Goal: Transaction & Acquisition: Obtain resource

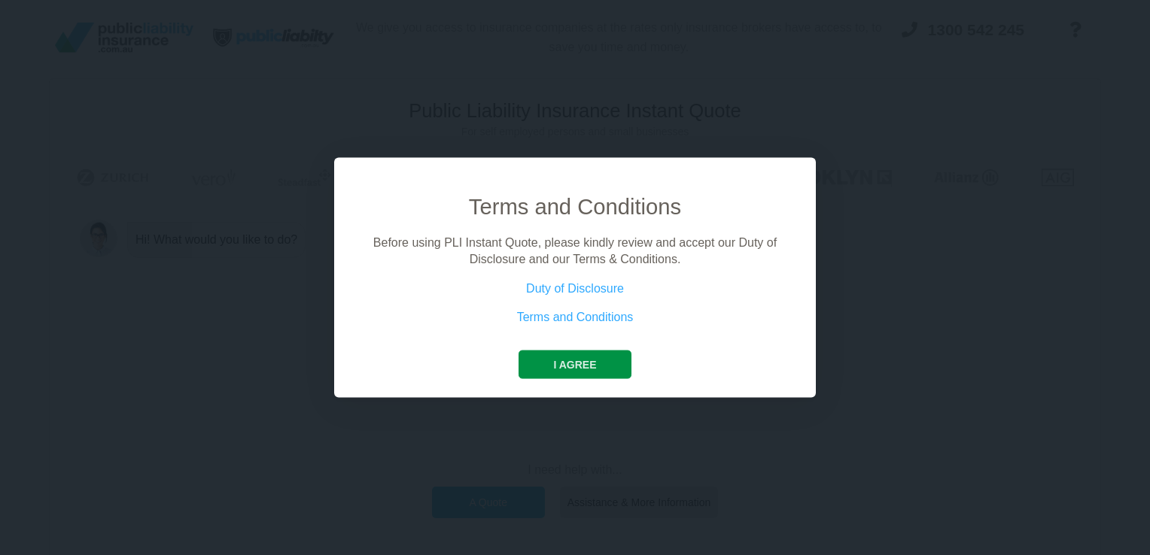
click at [574, 358] on button "I agree" at bounding box center [575, 364] width 112 height 29
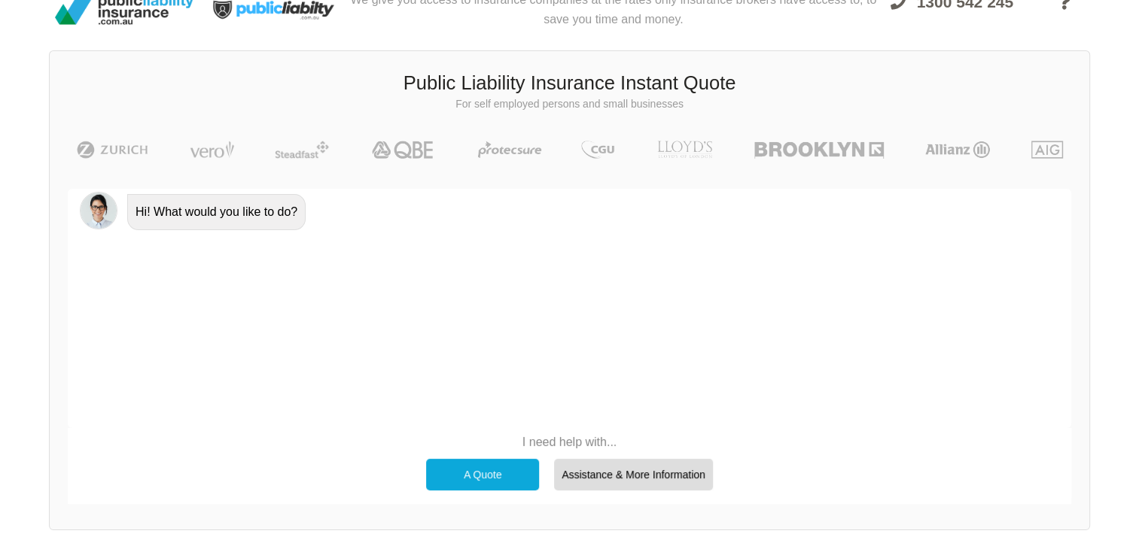
scroll to position [103, 0]
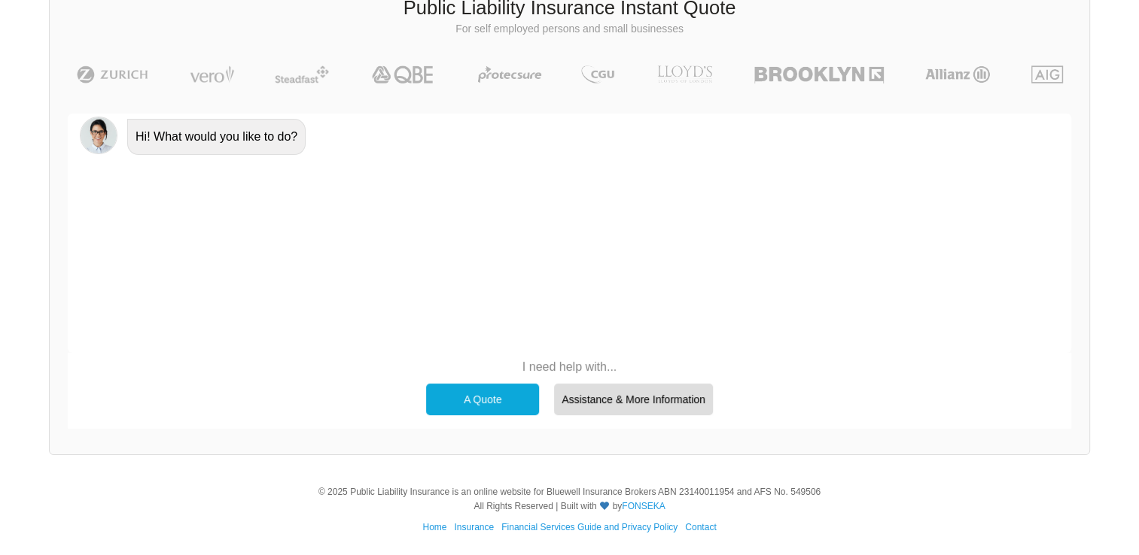
click at [474, 402] on div "A Quote" at bounding box center [482, 400] width 113 height 32
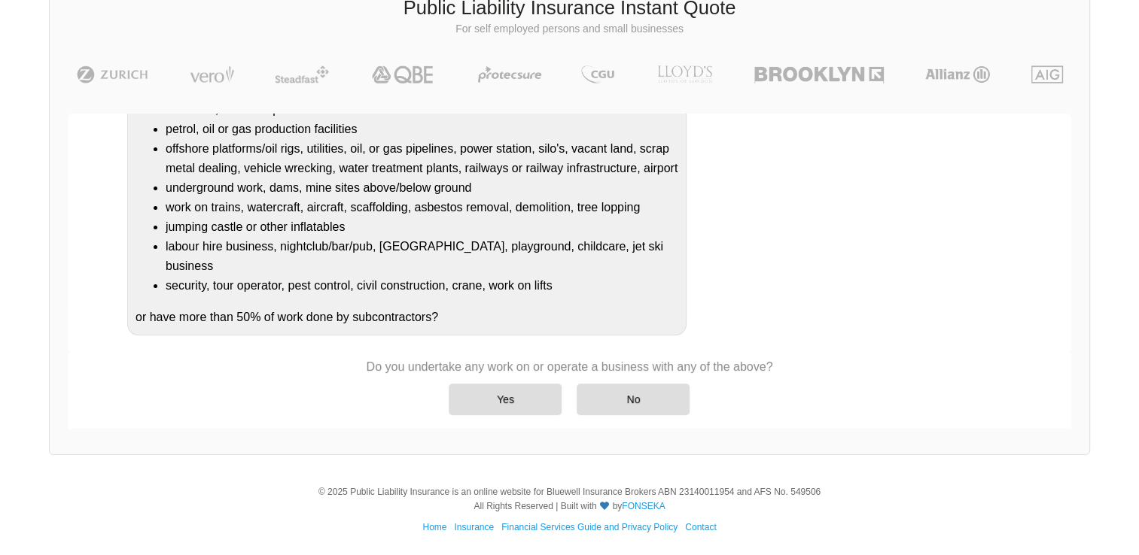
scroll to position [191, 0]
click at [606, 400] on div "No" at bounding box center [632, 400] width 113 height 32
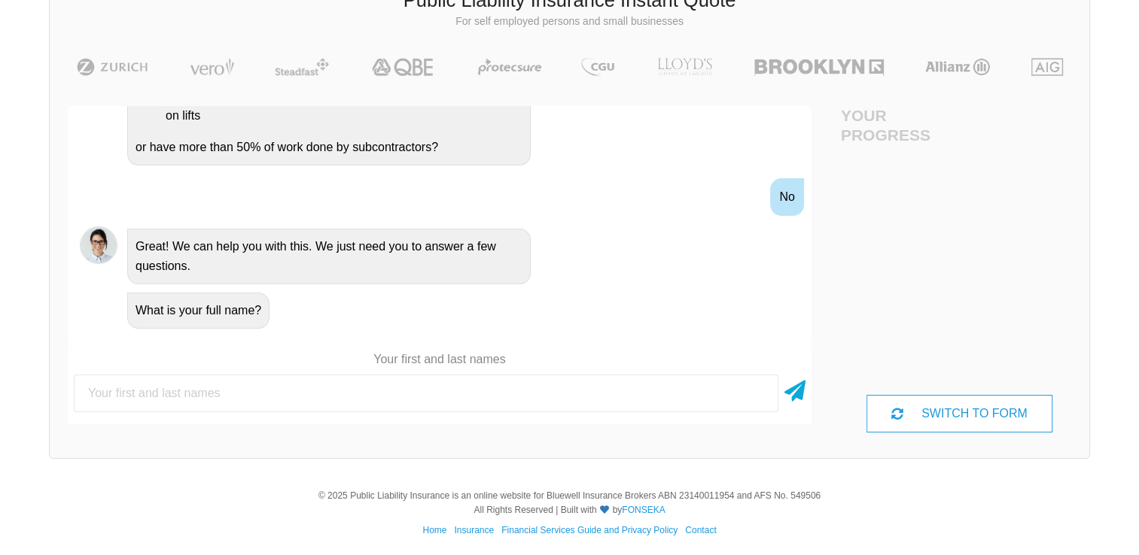
scroll to position [114, 0]
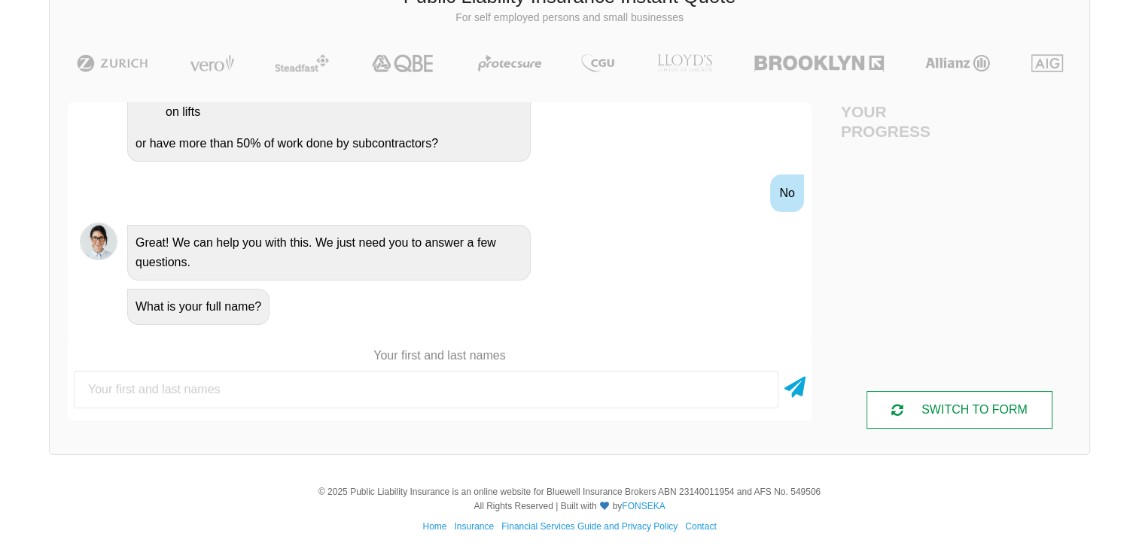
click at [893, 404] on icon at bounding box center [897, 410] width 12 height 12
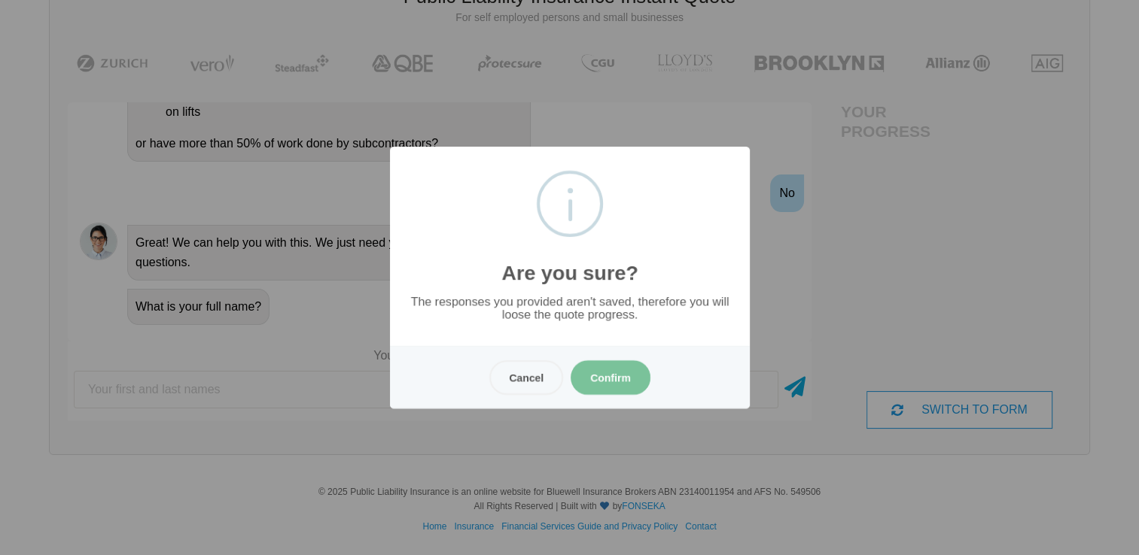
click at [595, 381] on button "Confirm" at bounding box center [610, 377] width 80 height 35
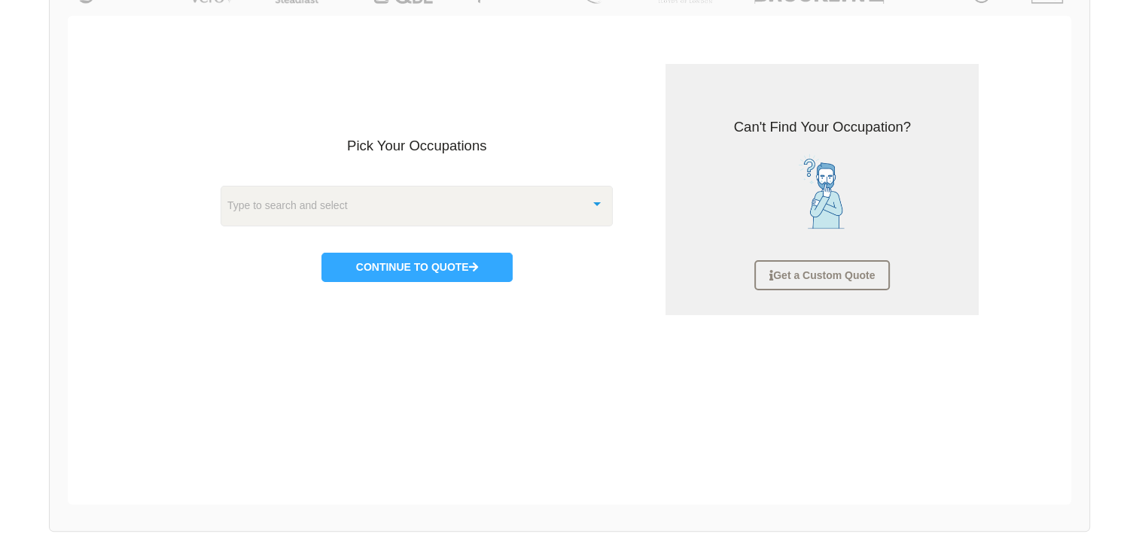
scroll to position [188, 0]
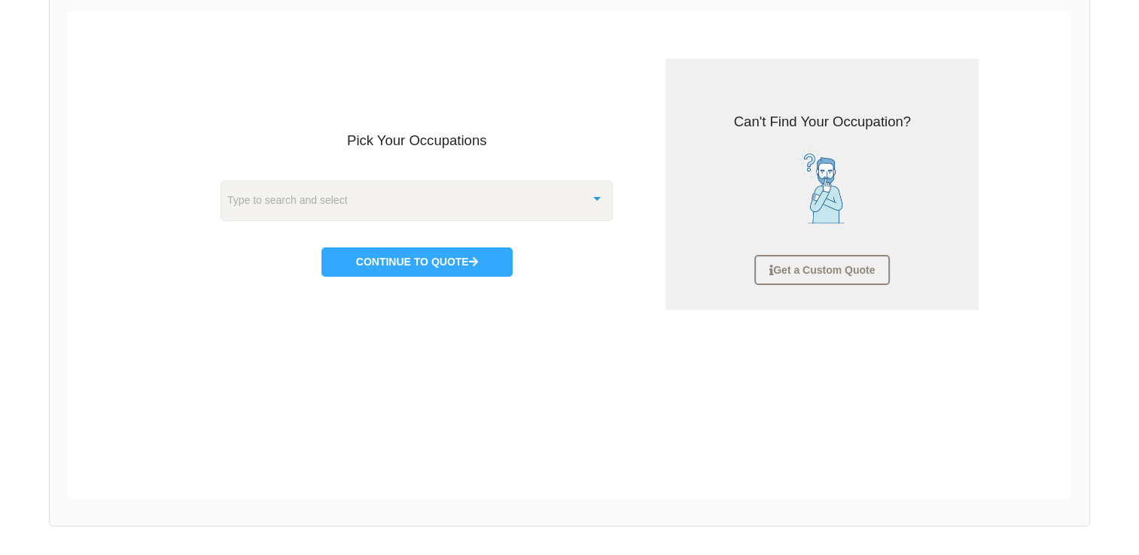
click at [485, 205] on div "Type to search and select" at bounding box center [416, 201] width 393 height 41
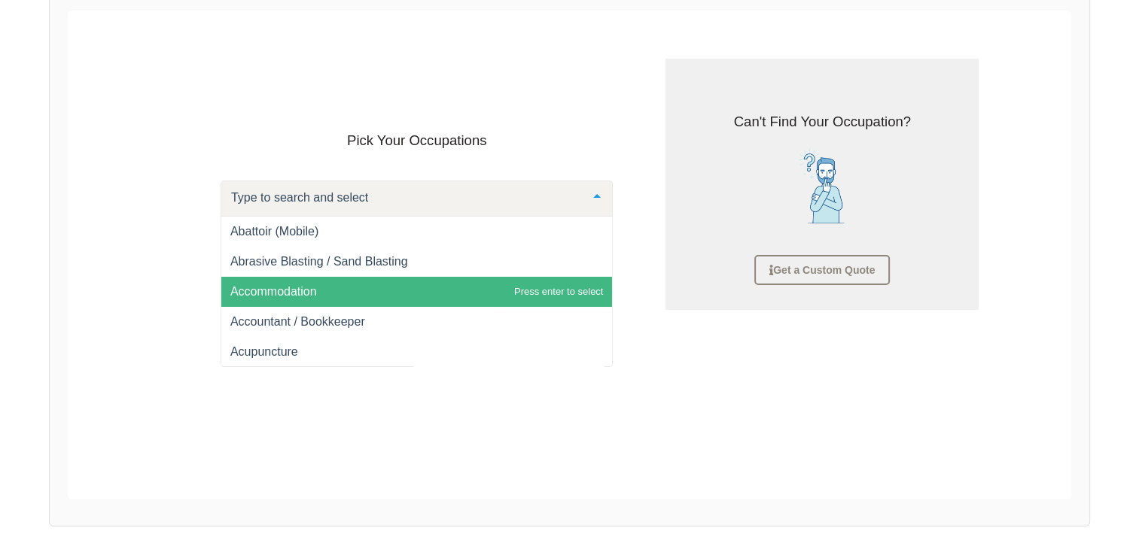
click at [400, 286] on span "Accommodation" at bounding box center [416, 292] width 391 height 30
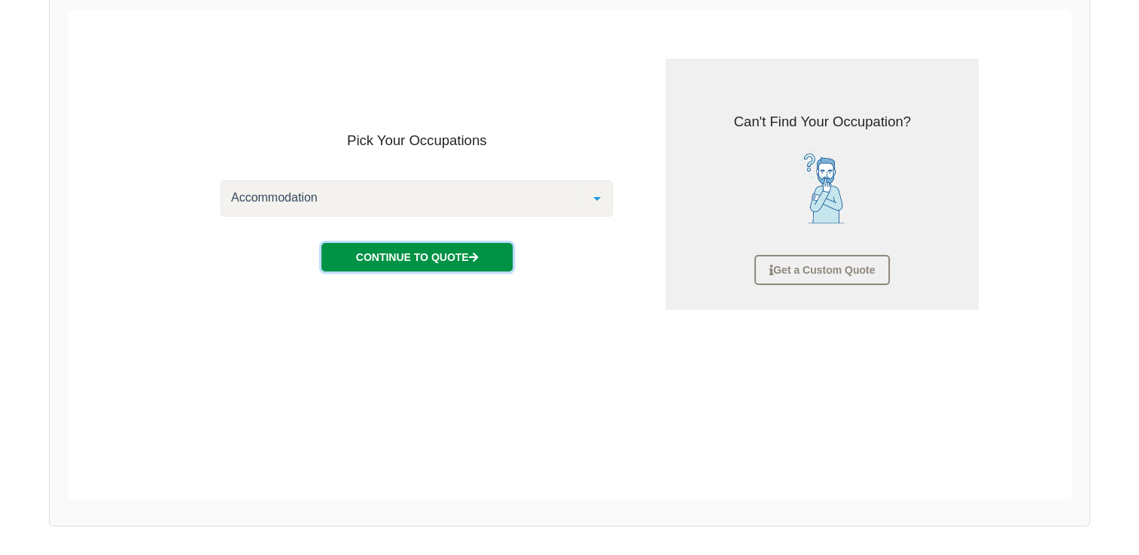
click at [427, 258] on button "Continue to Quote" at bounding box center [416, 257] width 191 height 29
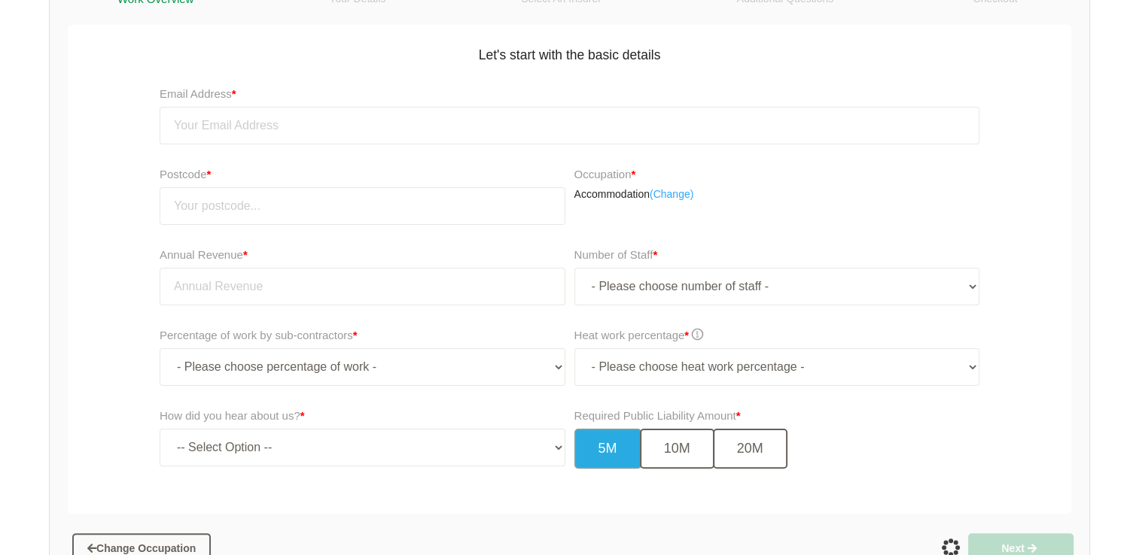
scroll to position [263, 0]
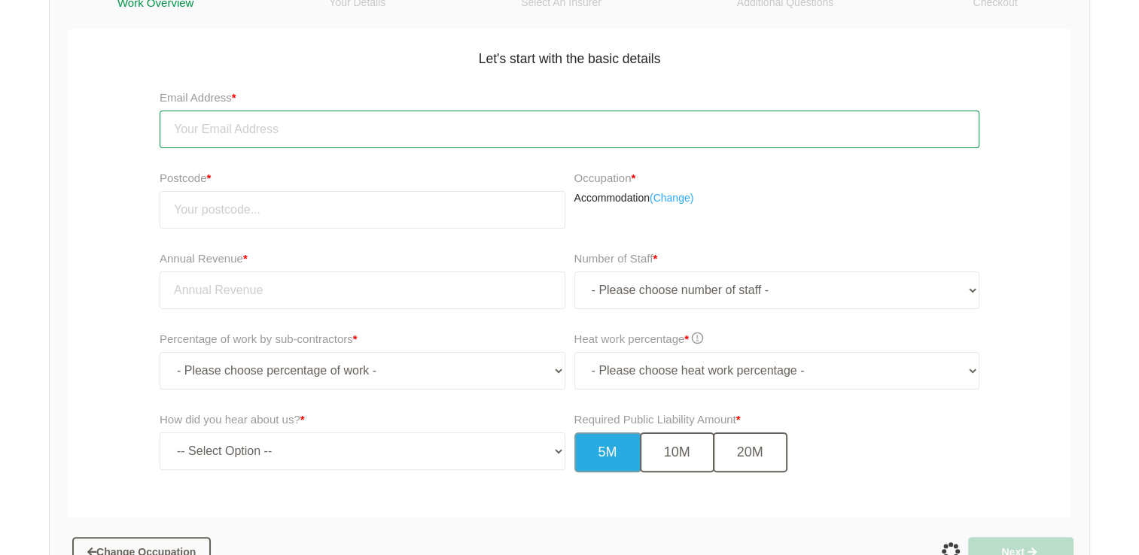
click at [235, 129] on input "email" at bounding box center [570, 130] width 820 height 38
type input "[EMAIL_ADDRESS][DOMAIN_NAME]"
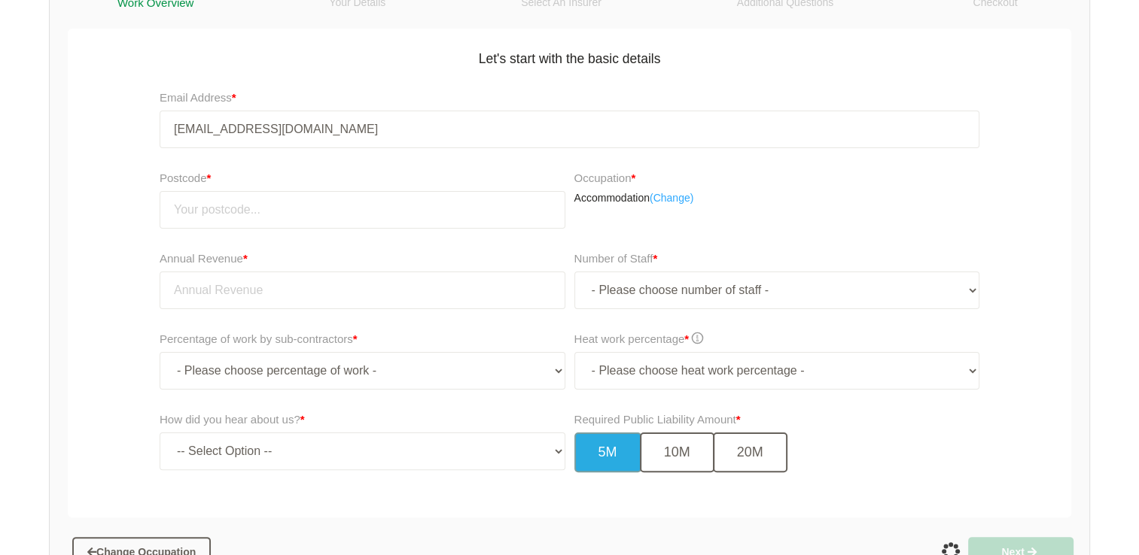
click at [132, 205] on div "Postcode * Occupation * Accommodation ( Change)" at bounding box center [569, 205] width 1011 height 81
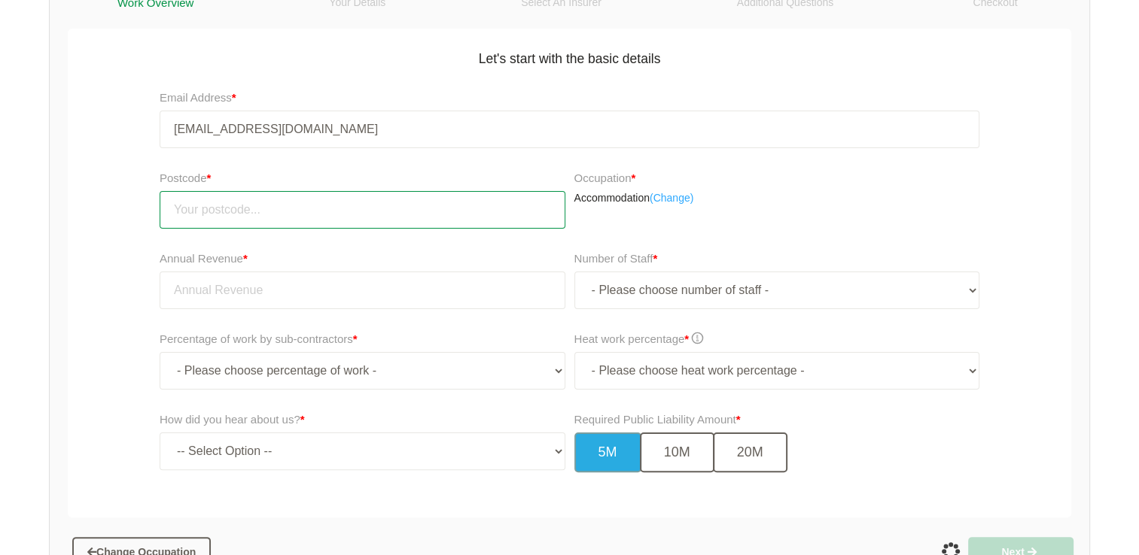
click at [216, 212] on input "number" at bounding box center [363, 210] width 406 height 38
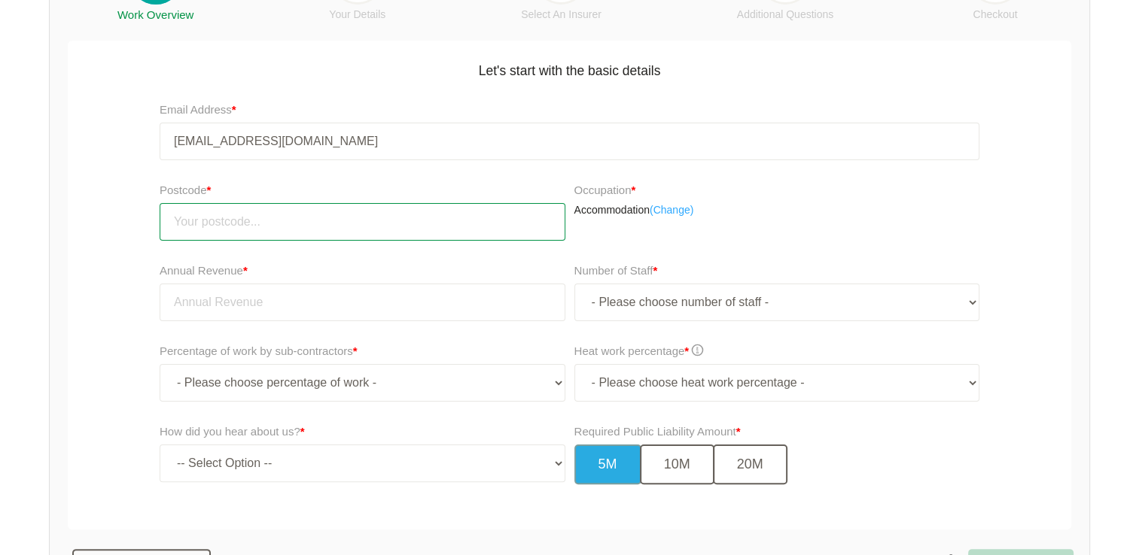
scroll to position [241, 0]
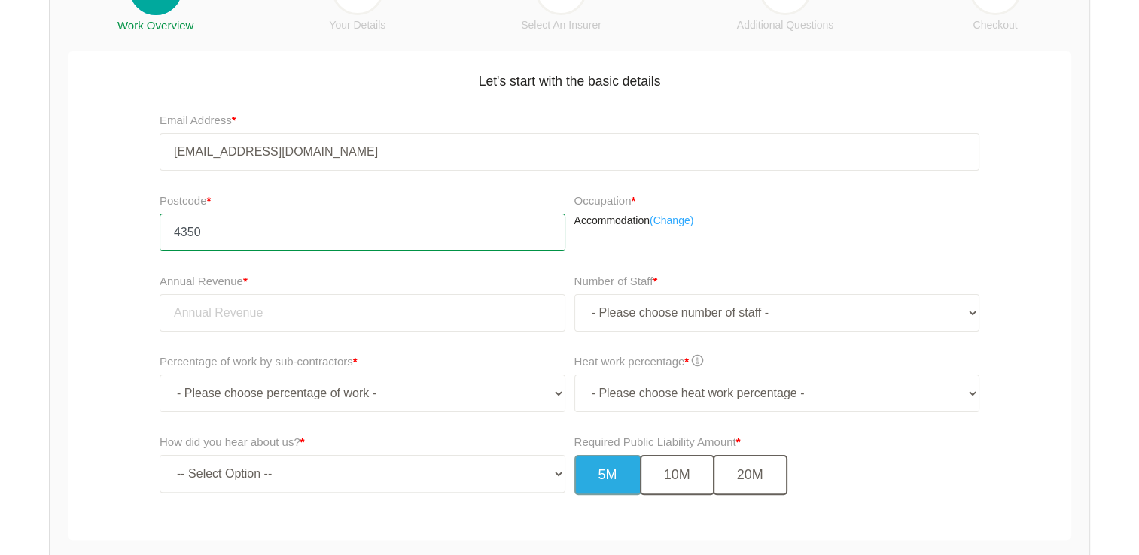
type input "4350"
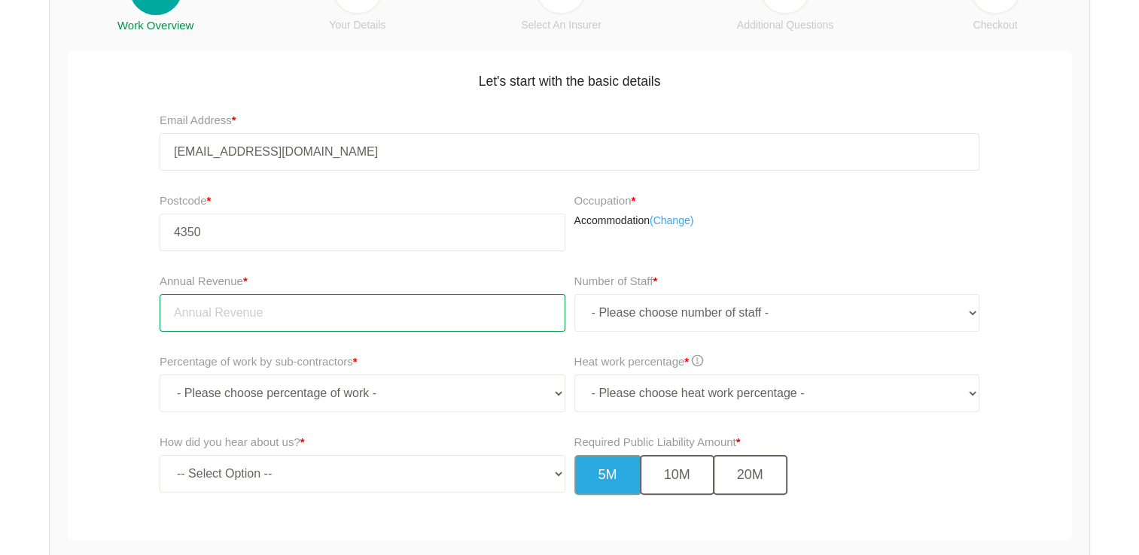
click at [491, 315] on input "tel" at bounding box center [363, 313] width 406 height 38
click at [330, 310] on input "tel" at bounding box center [363, 313] width 406 height 38
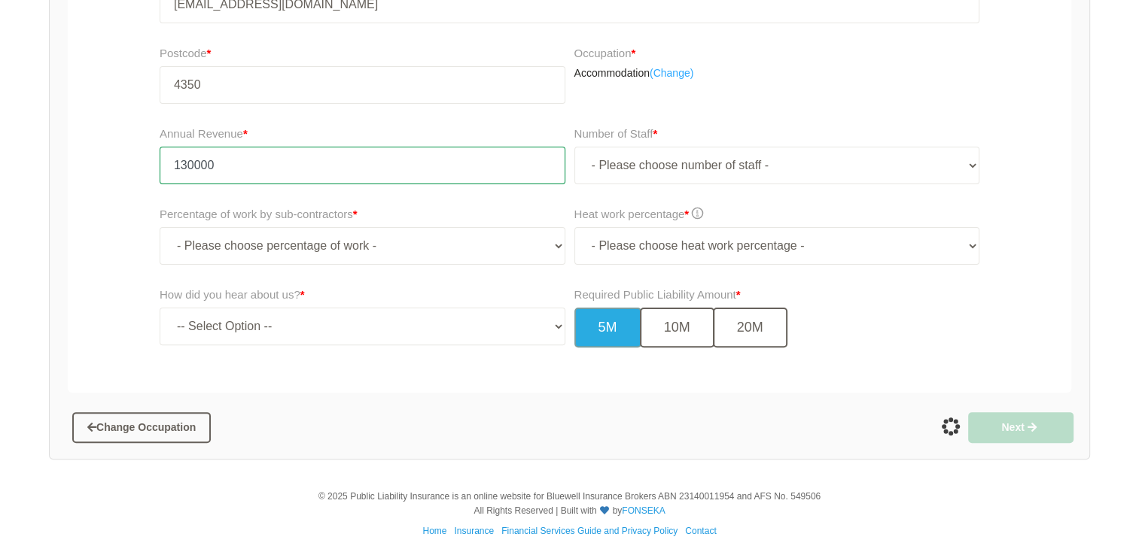
scroll to position [391, 0]
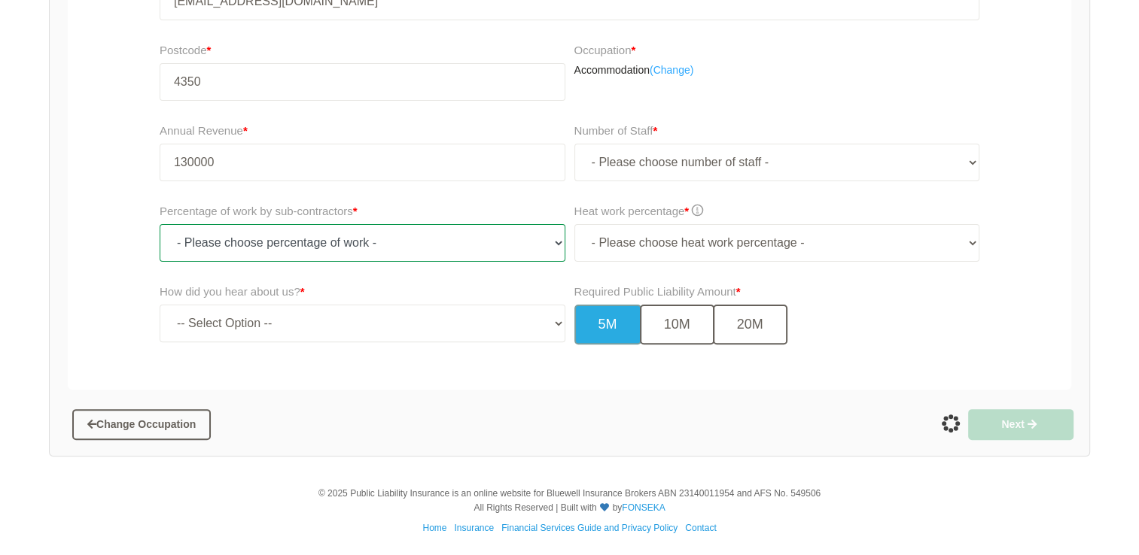
type input "130,000.00"
click at [557, 240] on select "- Please choose percentage of work - 0% 0 to 9.99% 10% to 19.99% 20% to 29.99% …" at bounding box center [363, 243] width 406 height 38
select select "0"
click at [160, 224] on select "- Please choose percentage of work - 0% 0 to 9.99% 10% to 19.99% 20% to 29.99% …" at bounding box center [363, 243] width 406 height 38
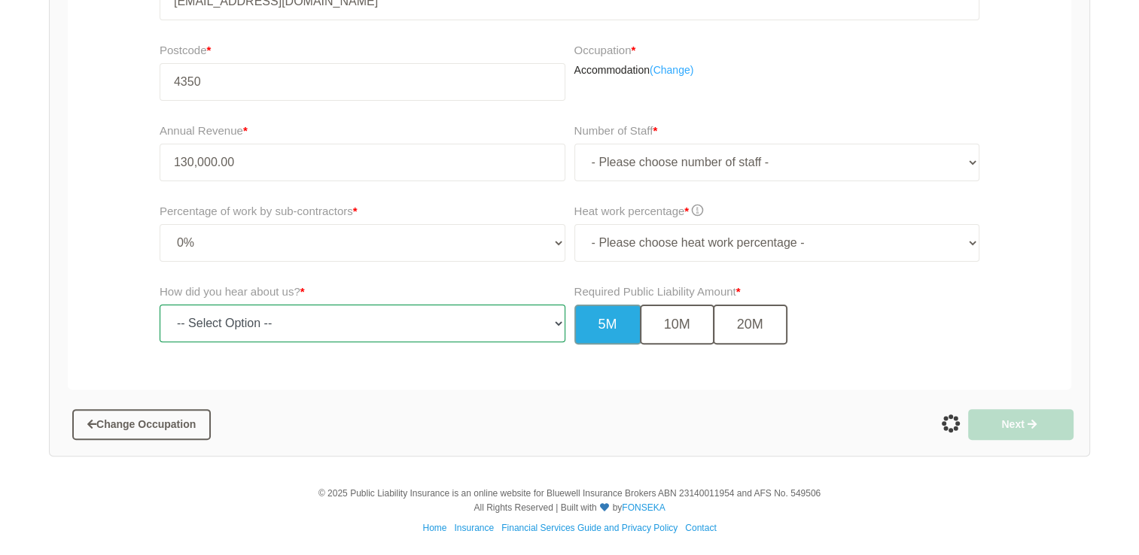
click at [552, 324] on select "-- Select Option -- TV Commercial Google Search Bing Search Referred by Someone…" at bounding box center [363, 324] width 406 height 38
select select "other"
click at [160, 305] on select "-- Select Option -- TV Commercial Google Search Bing Search Referred by Someone…" at bounding box center [363, 324] width 406 height 38
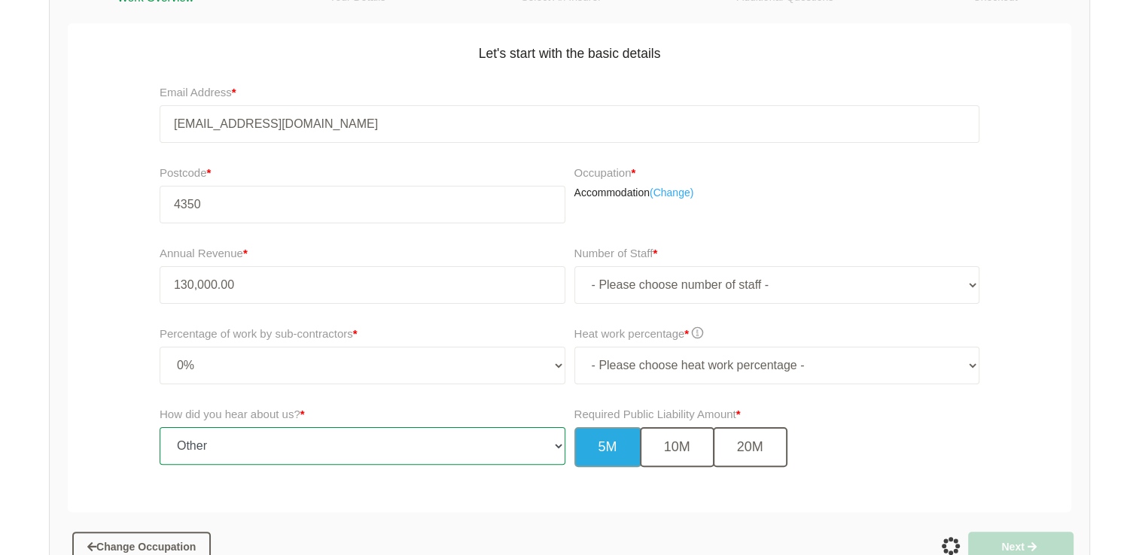
scroll to position [316, 0]
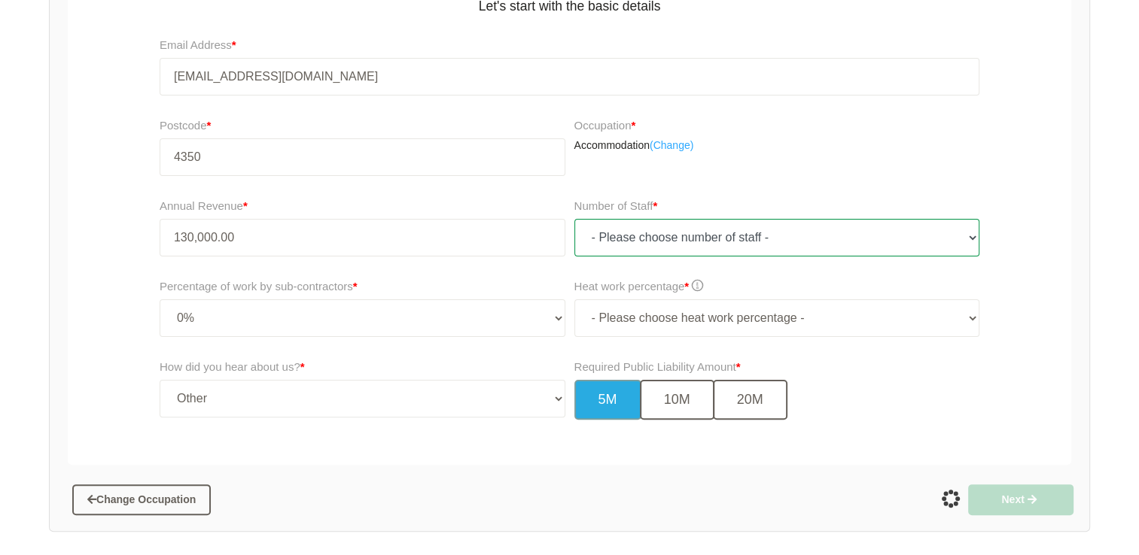
click at [968, 239] on select "- Please choose number of staff - 1 2 3 4 5 6 7 8 9 10 11+" at bounding box center [777, 238] width 406 height 38
select select "2"
click at [574, 219] on select "- Please choose number of staff - 1 2 3 4 5 6 7 8 9 10 11+" at bounding box center [777, 238] width 406 height 38
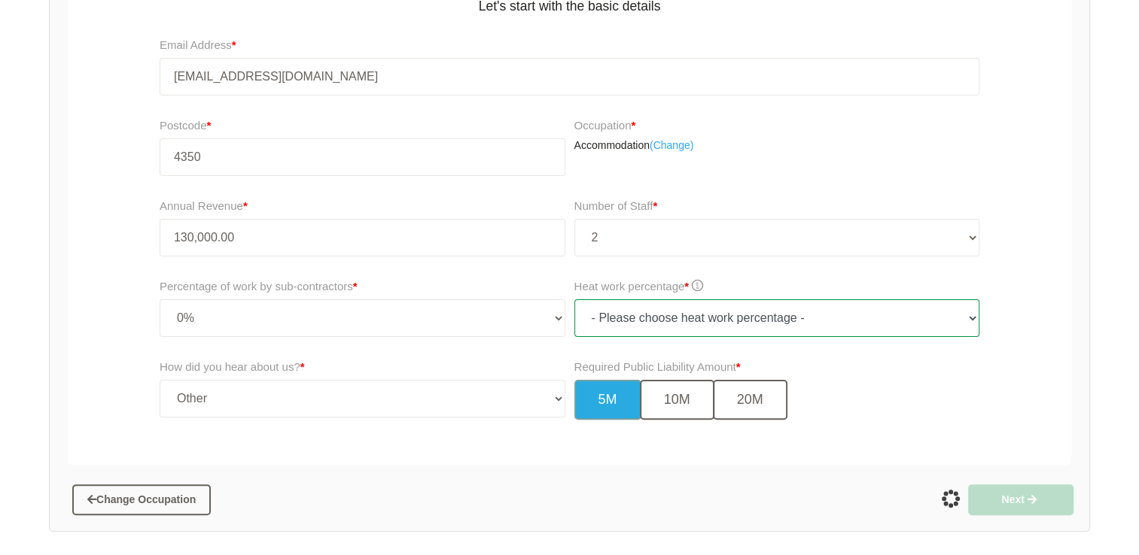
click at [966, 318] on select "- Please choose heat work percentage - 0% 0 to 5% Above 5%" at bounding box center [777, 319] width 406 height 38
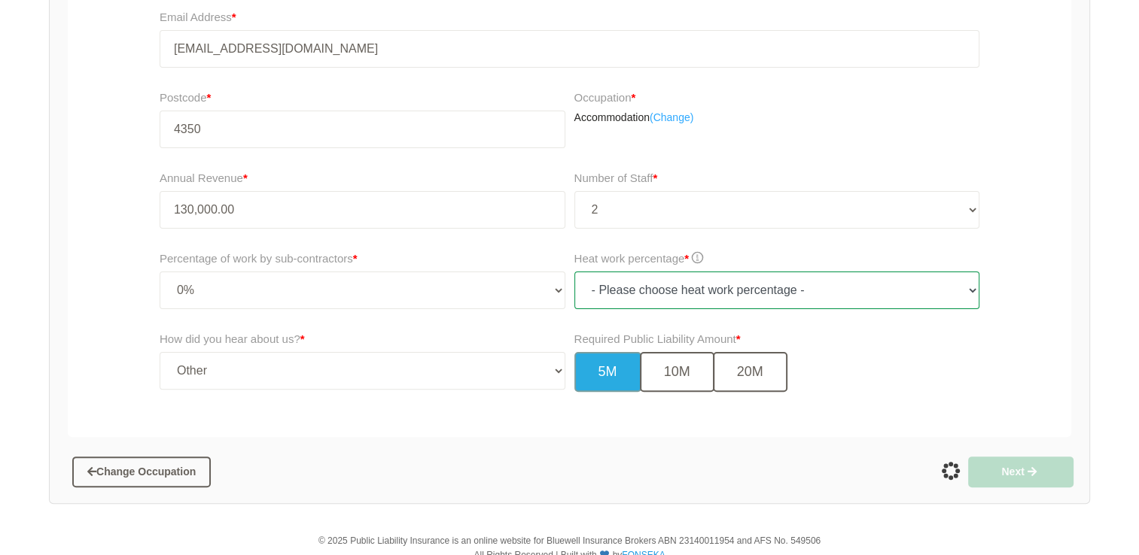
scroll to position [391, 0]
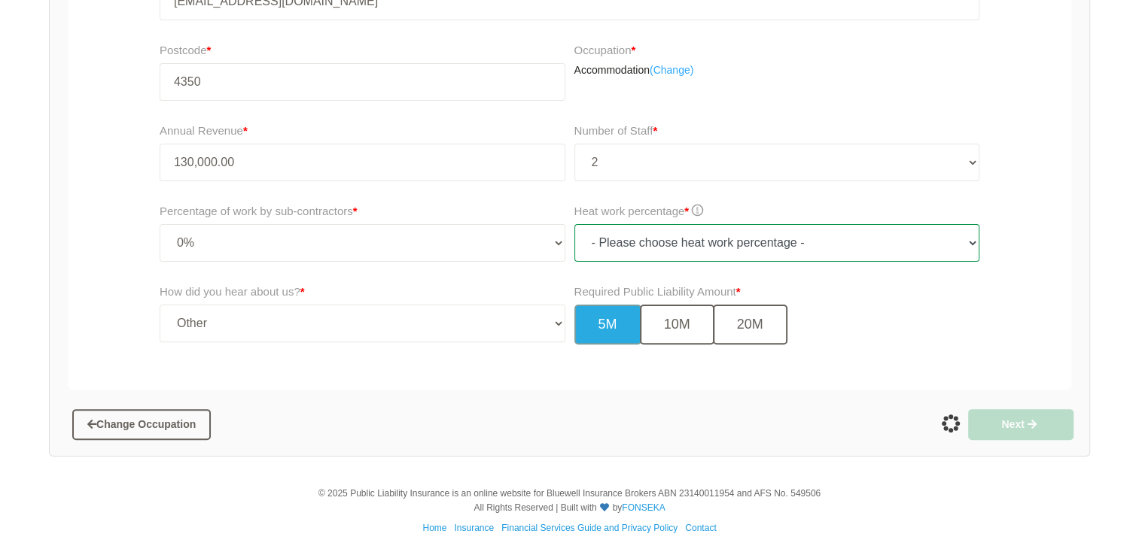
click at [937, 246] on select "- Please choose heat work percentage - 0% 0 to 5% Above 5%" at bounding box center [777, 243] width 406 height 38
select select "0"
click at [574, 224] on select "- Please choose heat work percentage - 0% 0 to 5% Above 5%" at bounding box center [777, 243] width 406 height 38
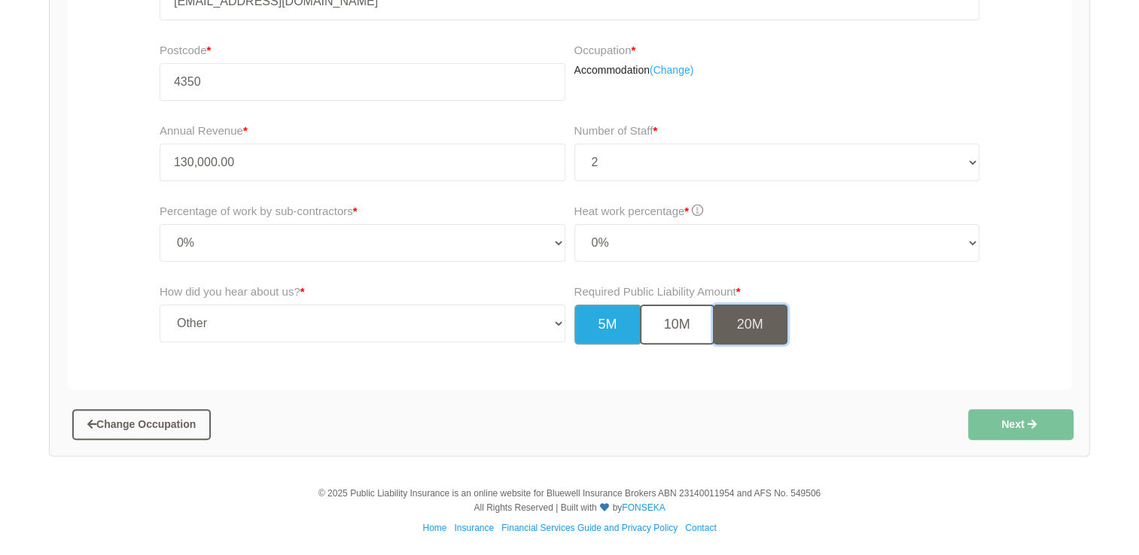
click at [753, 333] on button "20M" at bounding box center [750, 325] width 75 height 40
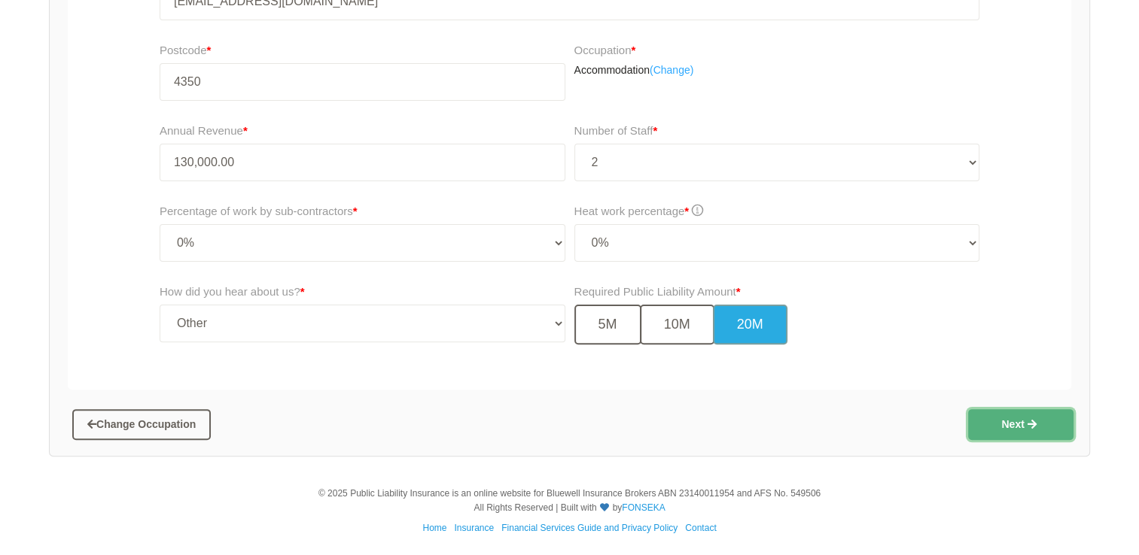
click at [1020, 424] on button "Next" at bounding box center [1020, 424] width 105 height 30
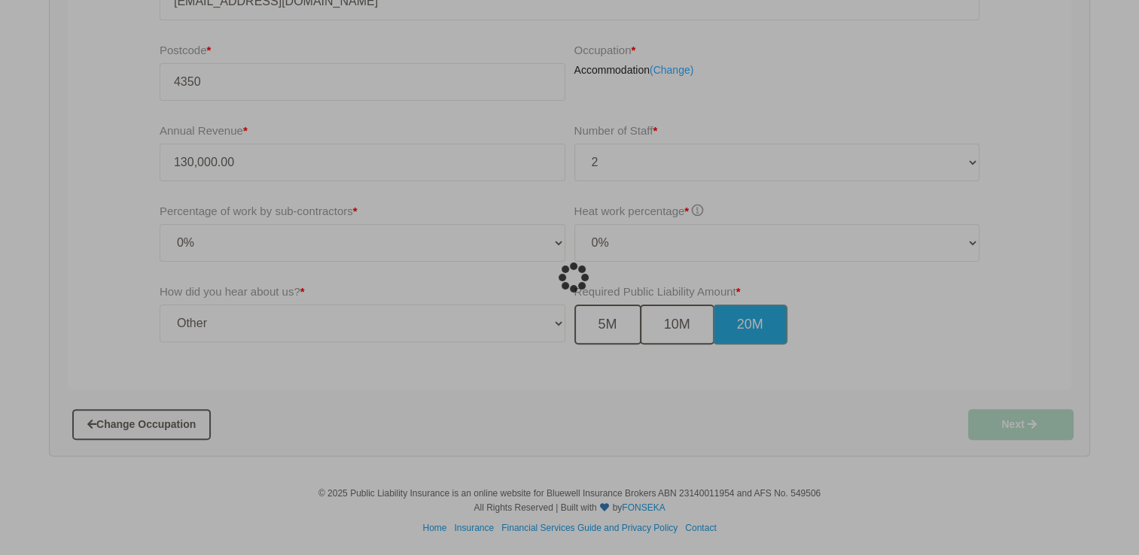
scroll to position [38, 0]
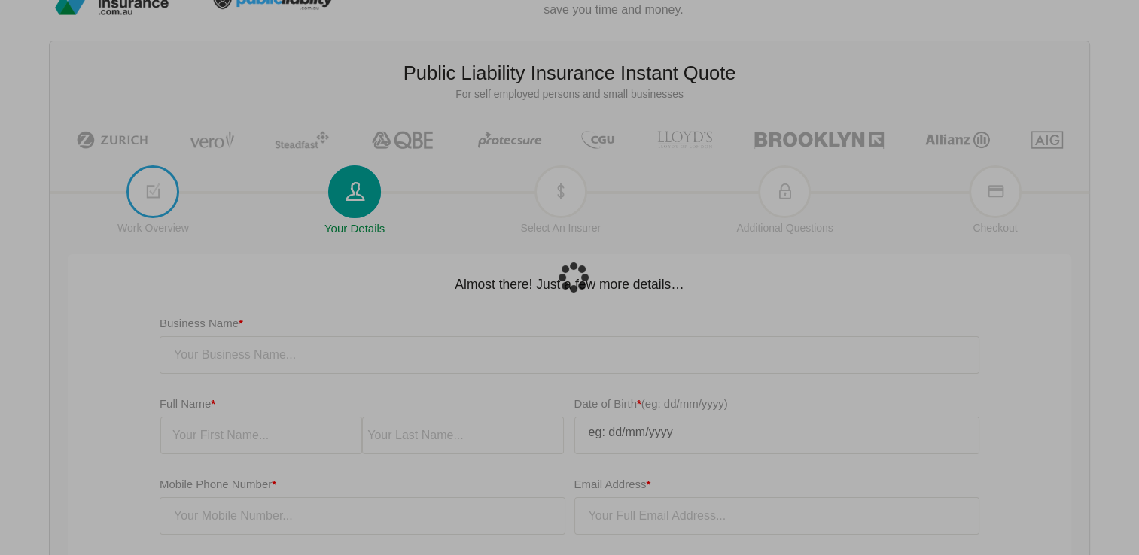
type input "[EMAIL_ADDRESS][DOMAIN_NAME]"
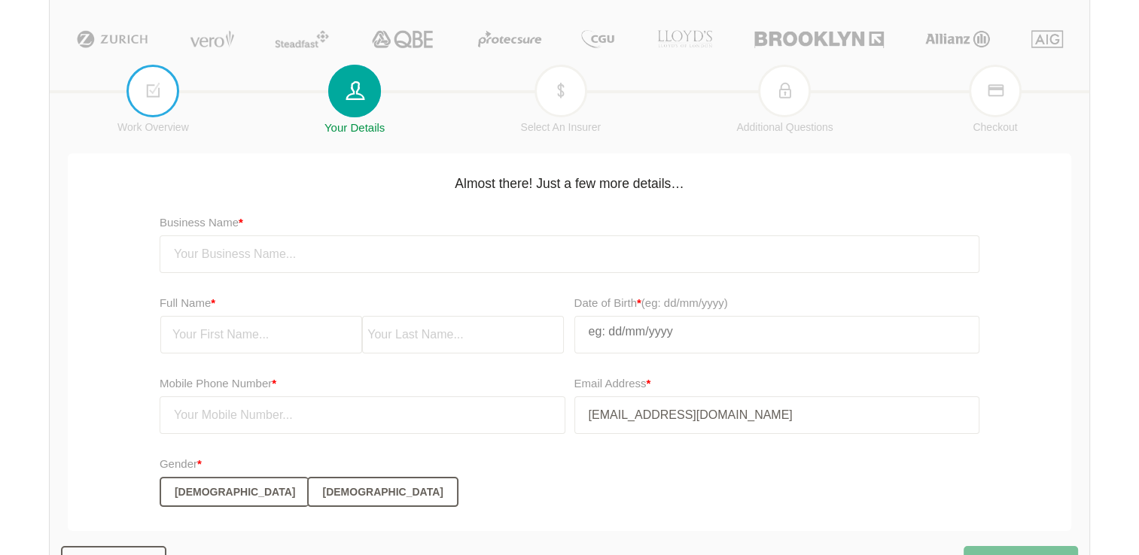
scroll to position [151, 0]
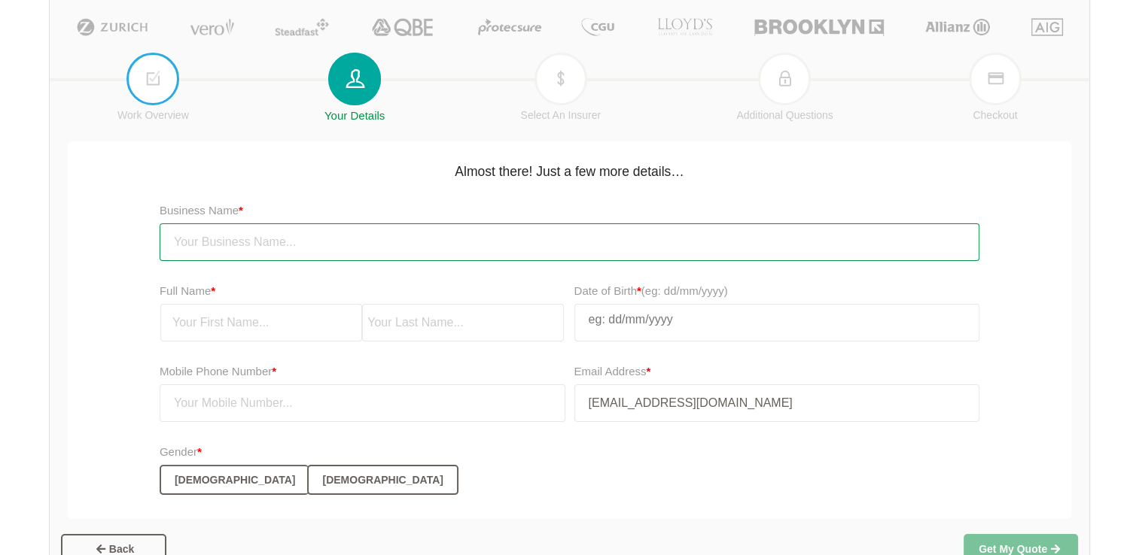
click at [239, 239] on input "text" at bounding box center [570, 243] width 820 height 38
drag, startPoint x: 244, startPoint y: 242, endPoint x: 200, endPoint y: 245, distance: 43.7
click at [200, 245] on input "[PERSON_NAME] & [PERSON_NAME]" at bounding box center [570, 243] width 820 height 38
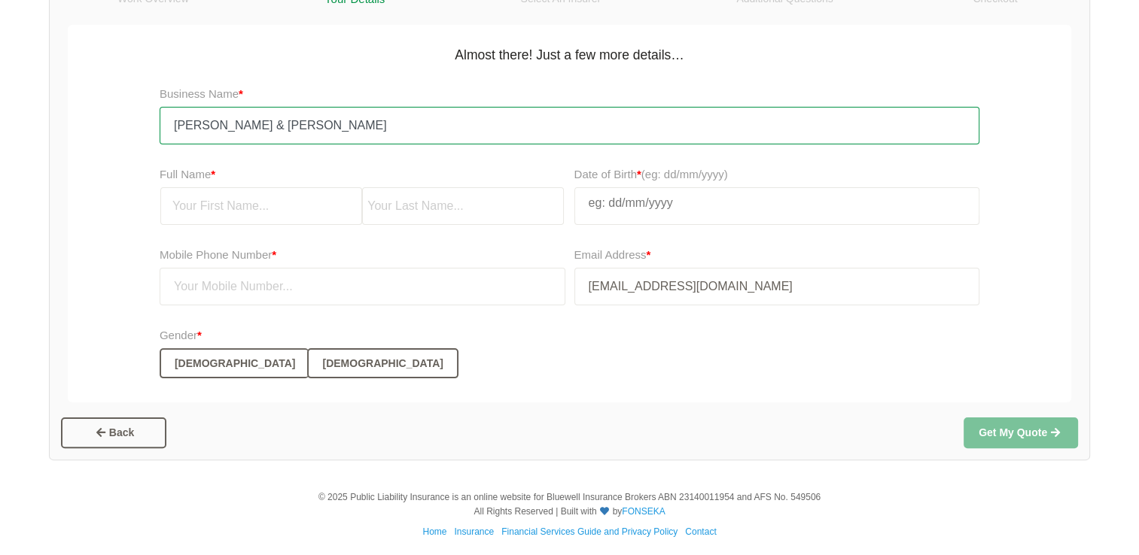
scroll to position [271, 0]
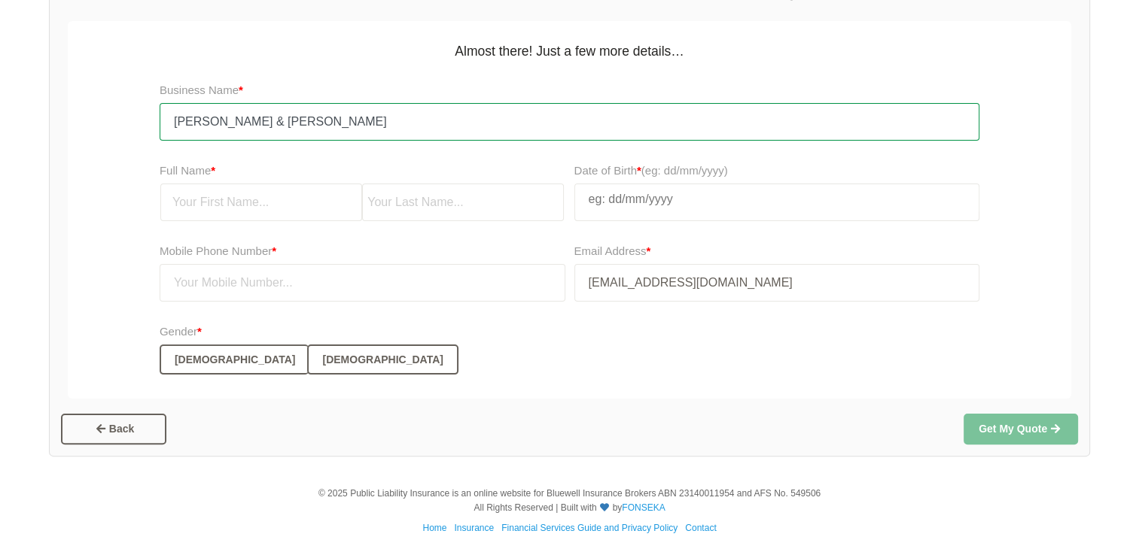
type input "[PERSON_NAME] & [PERSON_NAME]"
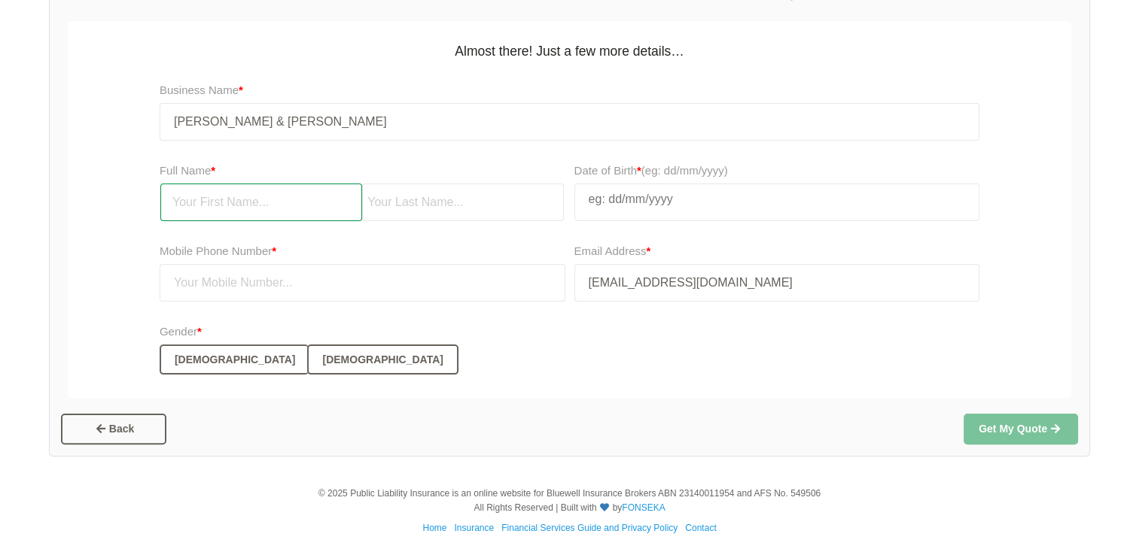
click at [220, 203] on input "text" at bounding box center [261, 203] width 202 height 38
type input "[PERSON_NAME]"
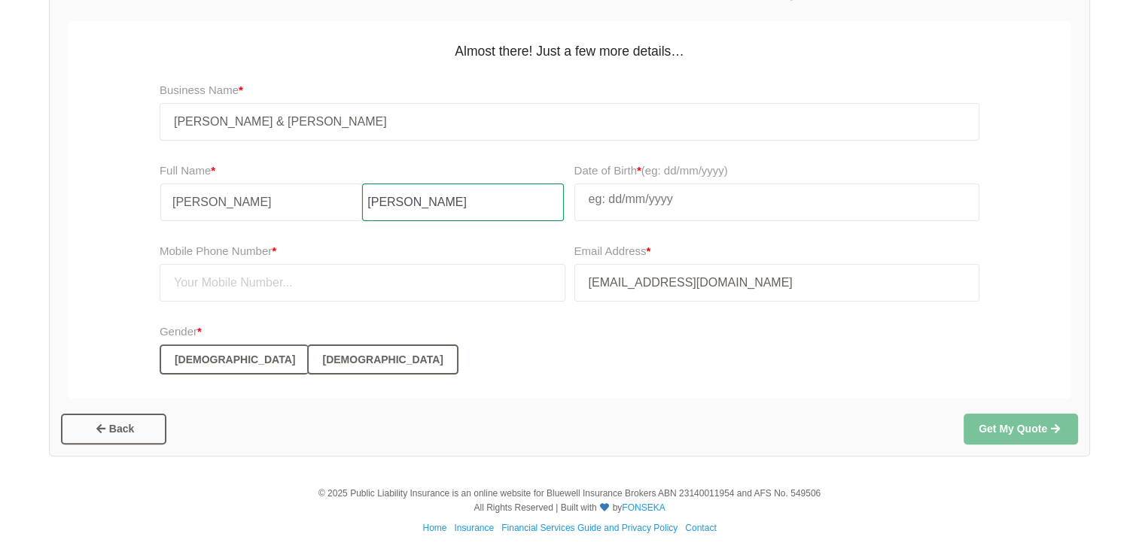
click at [437, 202] on input "[PERSON_NAME]" at bounding box center [463, 203] width 202 height 38
type input "[PERSON_NAME]"
click at [366, 342] on div "Gender * [DEMOGRAPHIC_DATA] [DEMOGRAPHIC_DATA]" at bounding box center [570, 349] width 820 height 52
click at [629, 206] on input "text" at bounding box center [777, 199] width 404 height 30
select select "9"
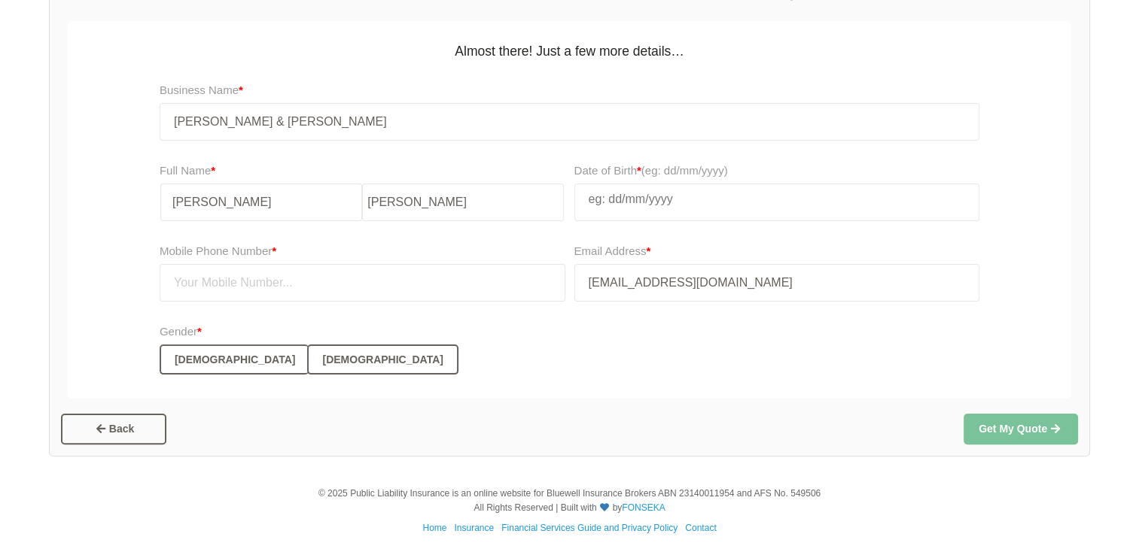
select select "2007"
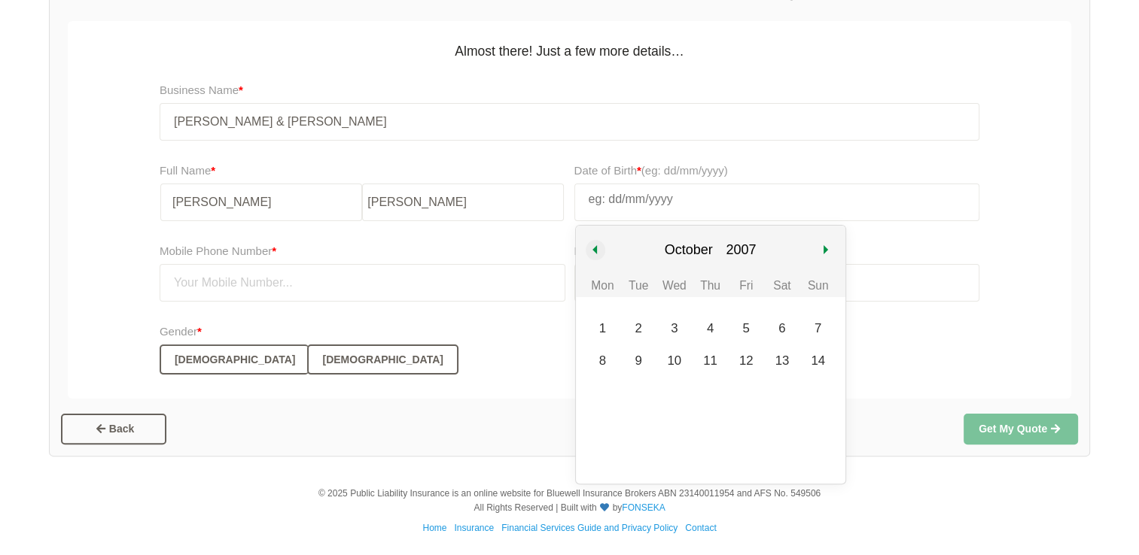
click at [589, 245] on button "Previous month" at bounding box center [595, 250] width 45 height 49
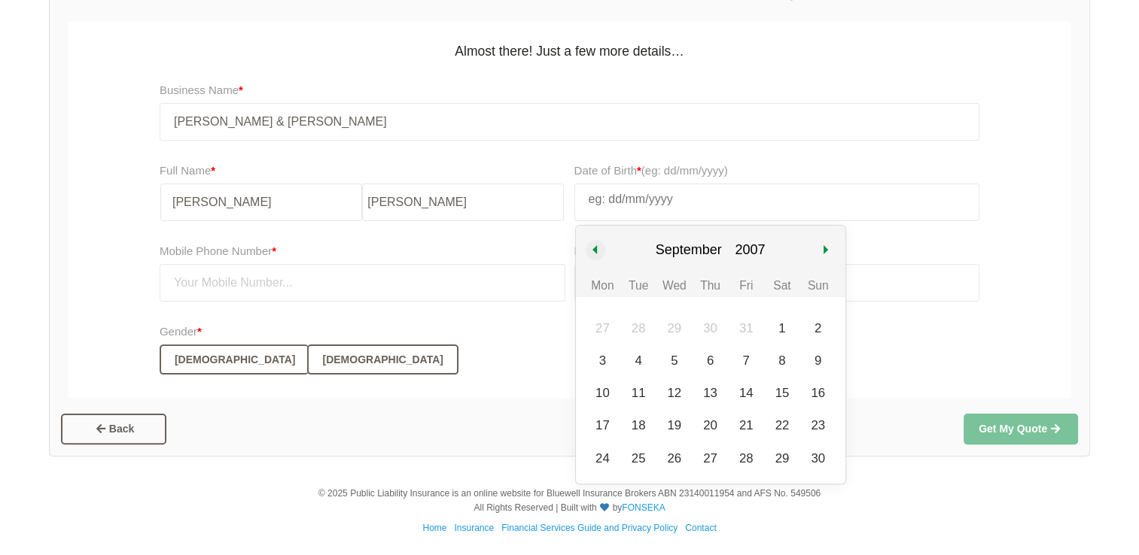
click at [589, 245] on button "Previous month" at bounding box center [595, 250] width 45 height 49
select select "7"
click at [734, 248] on select "1967 1968 1969 1970 1971 1972 1973 1974 1975 1976 1977 1978 1979" at bounding box center [737, 250] width 41 height 49
select select "1997"
click at [717, 226] on select "1967 1968 1969 1970 1971 1972 1973 1974 1975 1976 1977 1978 1979" at bounding box center [737, 250] width 41 height 49
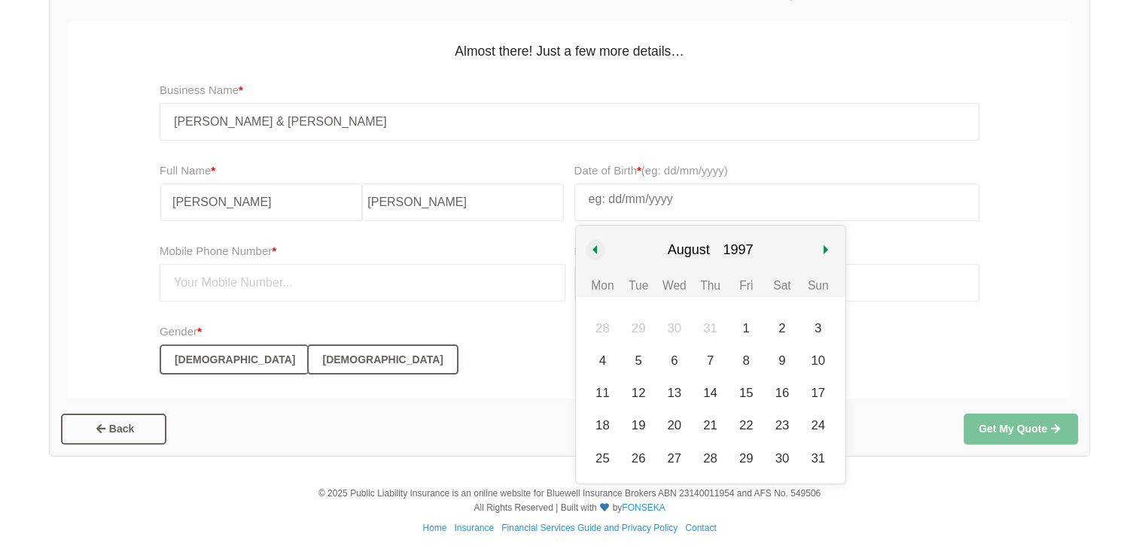
click at [597, 248] on button "Previous month" at bounding box center [595, 250] width 45 height 49
click at [596, 248] on button "Previous month" at bounding box center [595, 250] width 45 height 49
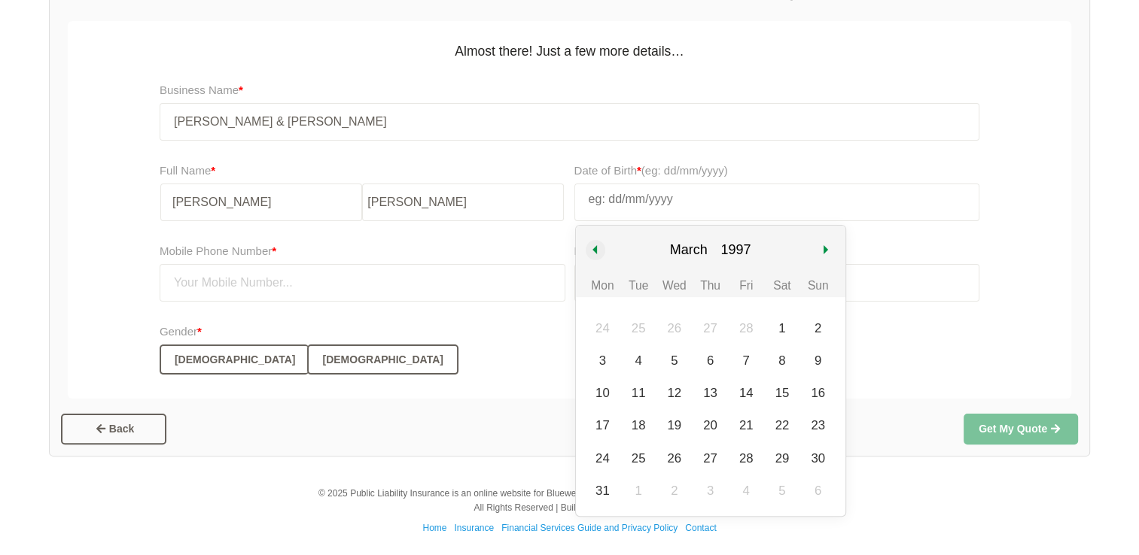
click at [596, 248] on button "Previous month" at bounding box center [595, 250] width 45 height 49
click at [826, 250] on button "Next month" at bounding box center [827, 250] width 45 height 49
select select "1"
click at [641, 462] on div "25" at bounding box center [637, 458] width 23 height 23
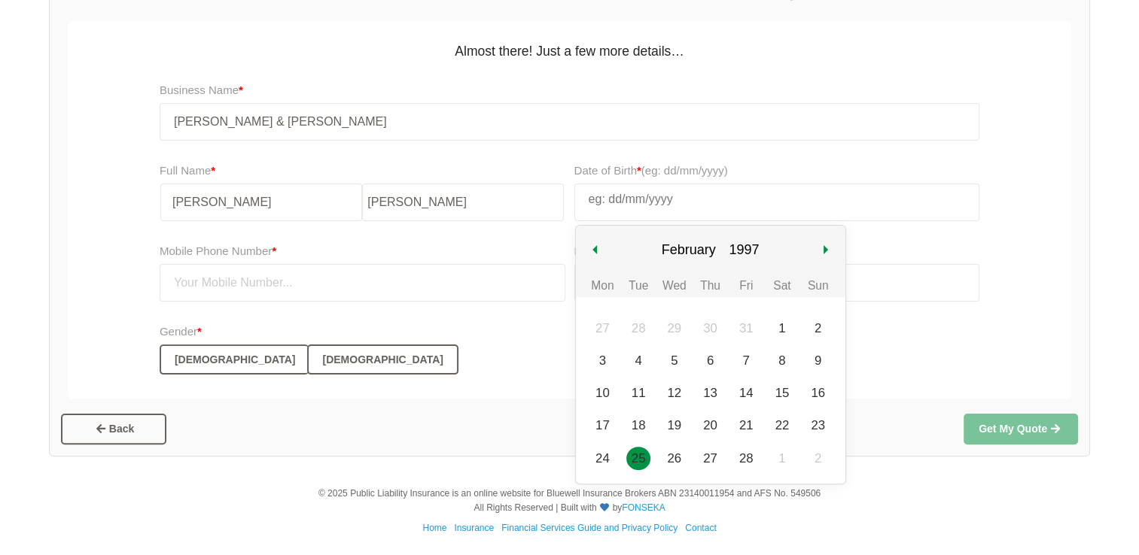
type input "[DATE]"
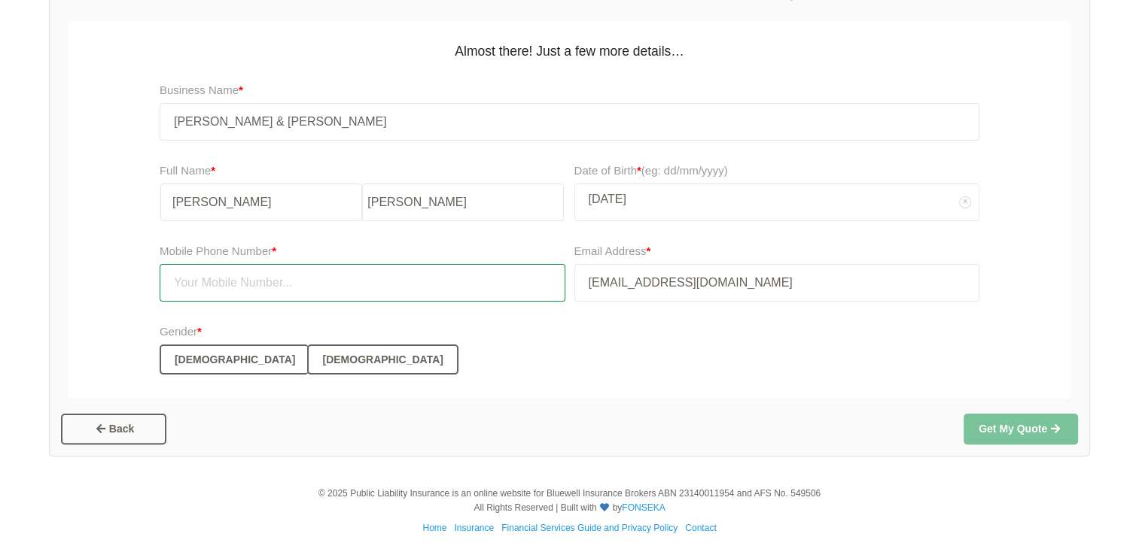
click at [208, 286] on input "text" at bounding box center [363, 283] width 406 height 38
click at [247, 278] on input "text" at bounding box center [363, 283] width 406 height 38
type input "0407929150"
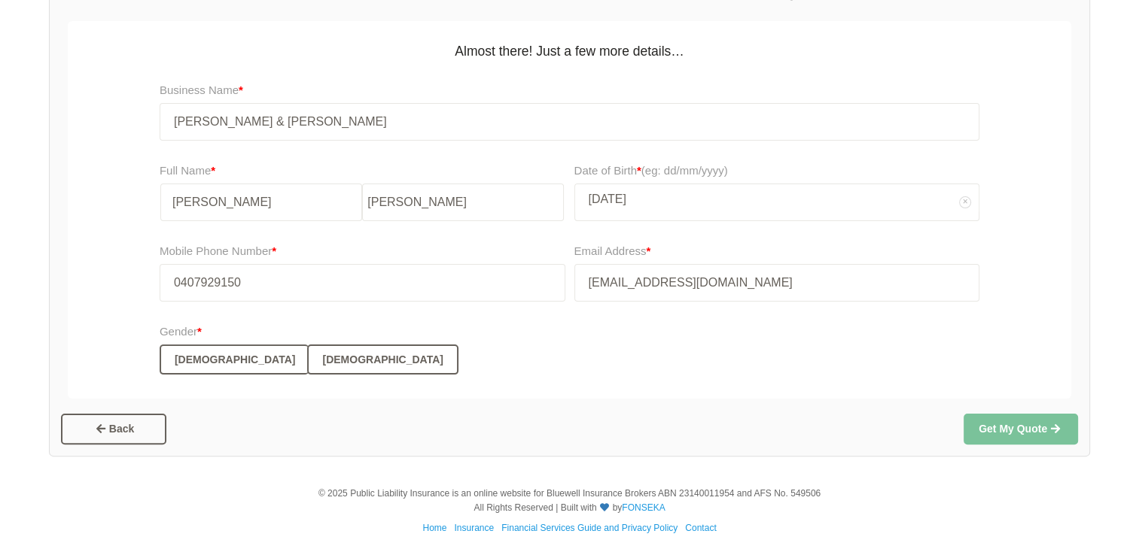
click at [511, 373] on div "Gender * [DEMOGRAPHIC_DATA] [DEMOGRAPHIC_DATA]" at bounding box center [570, 349] width 820 height 52
click at [194, 361] on button "[DEMOGRAPHIC_DATA]" at bounding box center [234, 360] width 149 height 30
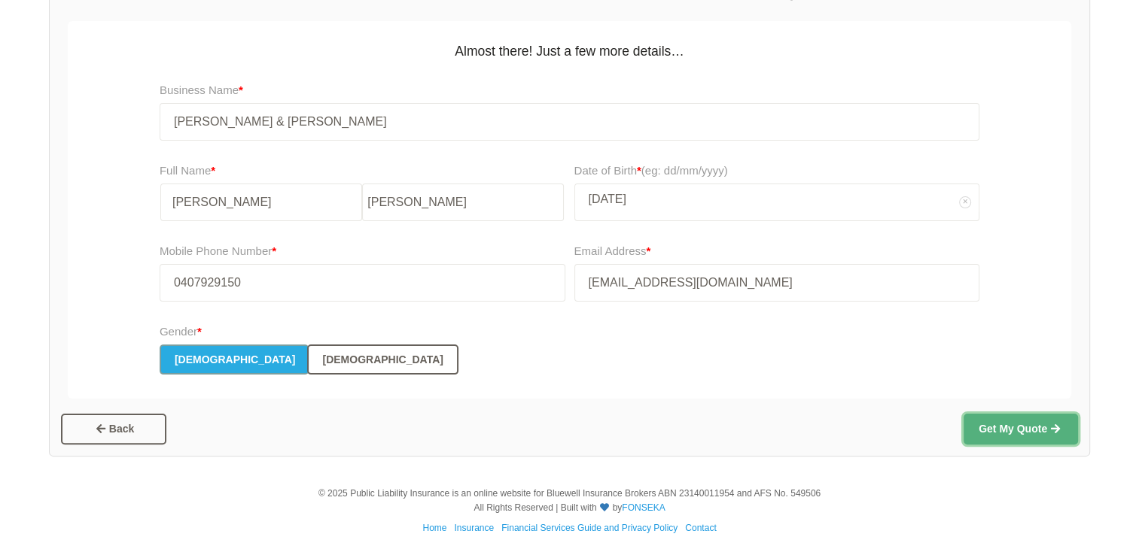
click at [1036, 426] on button "Get My Quote" at bounding box center [1020, 429] width 114 height 30
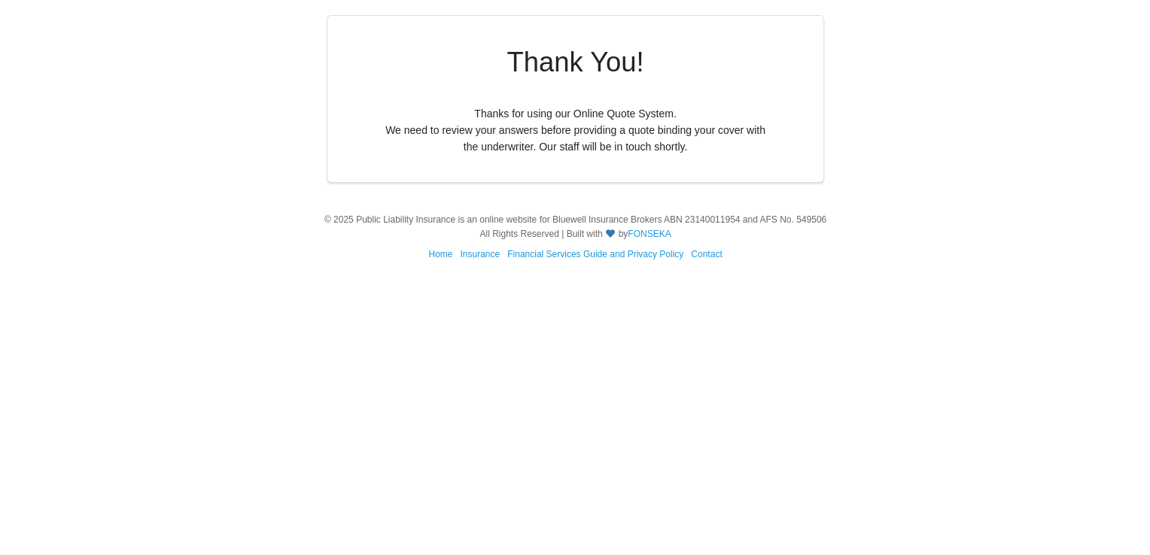
scroll to position [0, 0]
